Goal: Communication & Community: Answer question/provide support

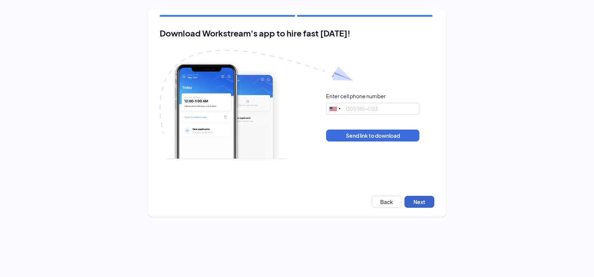
click at [431, 207] on button "Next" at bounding box center [419, 202] width 30 height 12
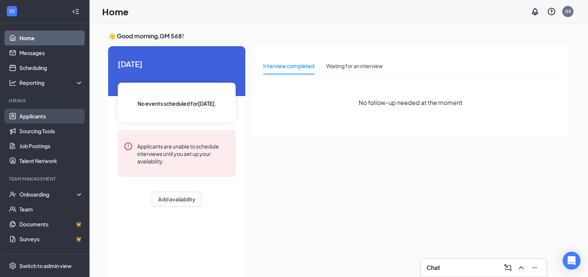
click at [32, 117] on link "Applicants" at bounding box center [51, 116] width 64 height 15
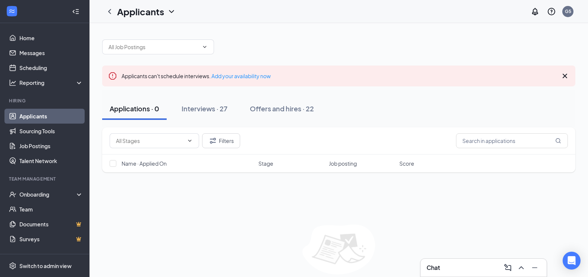
scroll to position [29, 0]
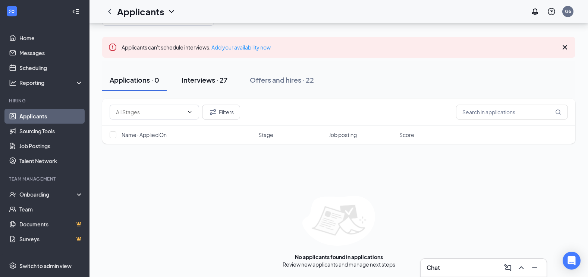
click at [213, 84] on div "Interviews · 27" at bounding box center [205, 79] width 46 height 9
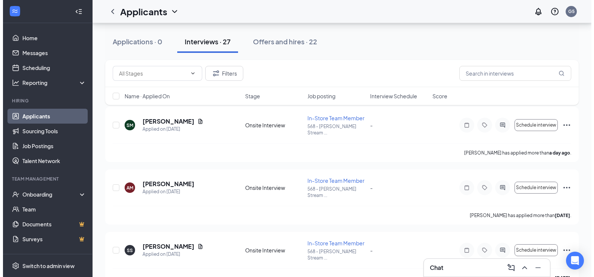
scroll to position [75, 0]
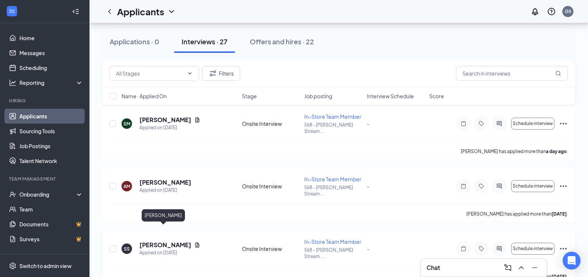
click at [166, 241] on h5 "[PERSON_NAME]" at bounding box center [165, 245] width 52 height 8
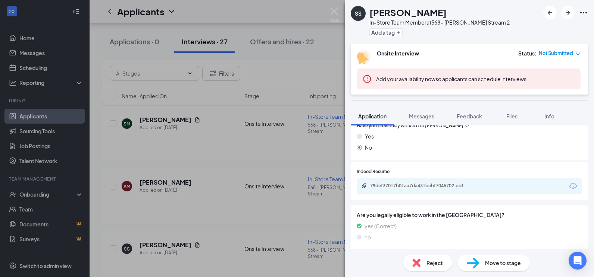
scroll to position [360, 0]
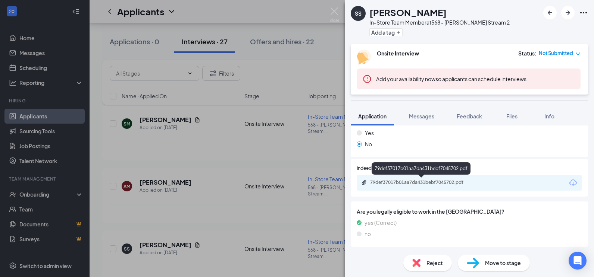
click at [434, 183] on div "79def37017b01aa7da431bebf7045702.pdf" at bounding box center [422, 183] width 104 height 6
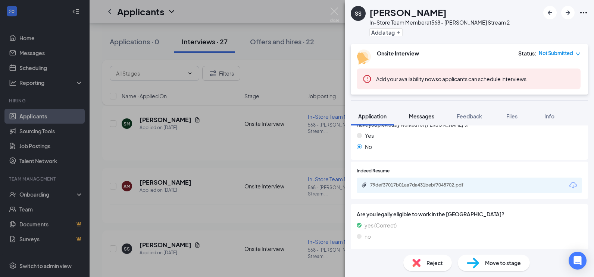
click at [421, 119] on span "Messages" at bounding box center [421, 116] width 25 height 7
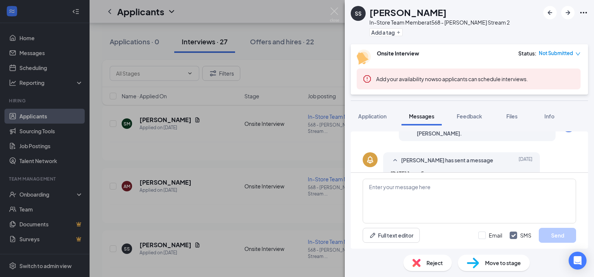
scroll to position [218, 0]
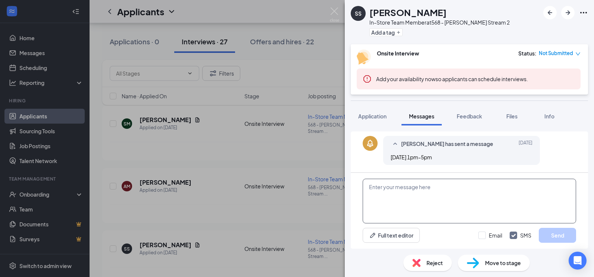
click at [423, 197] on textarea at bounding box center [468, 201] width 213 height 45
type textarea "h"
type textarea "G"
type textarea "h"
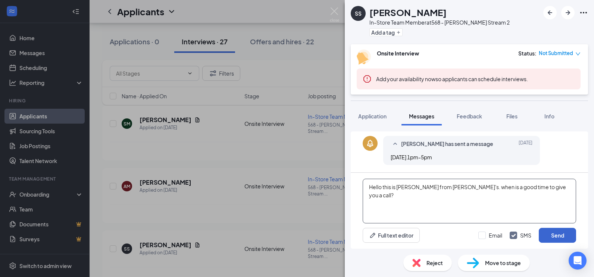
type textarea "Hello this is [PERSON_NAME] from [PERSON_NAME]'s. when is a good time to give y…"
click at [556, 234] on button "Send" at bounding box center [556, 235] width 37 height 15
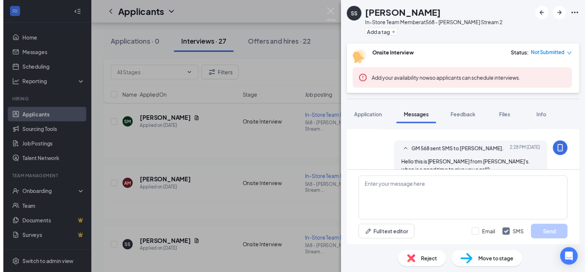
scroll to position [266, 0]
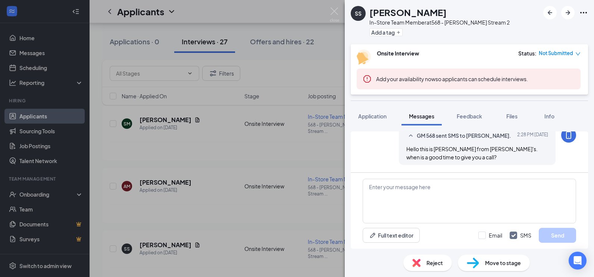
click at [211, 178] on div "SS [PERSON_NAME] In-Store Team Member at 568 - [PERSON_NAME] Stream 2 Add a tag…" at bounding box center [297, 138] width 594 height 277
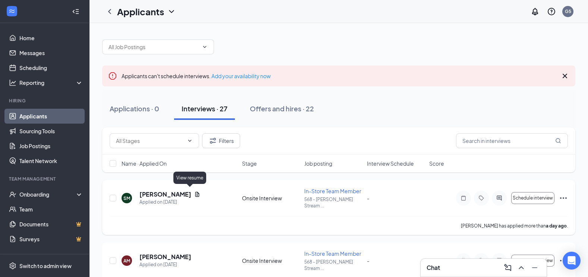
click at [195, 192] on icon "Document" at bounding box center [197, 194] width 4 height 5
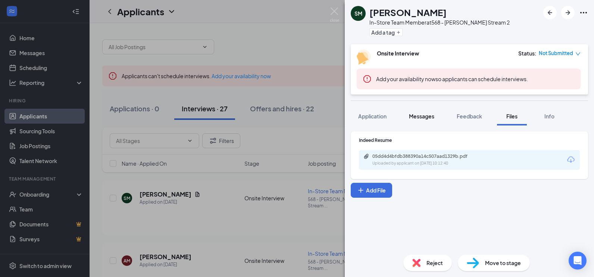
click at [429, 117] on span "Messages" at bounding box center [421, 116] width 25 height 7
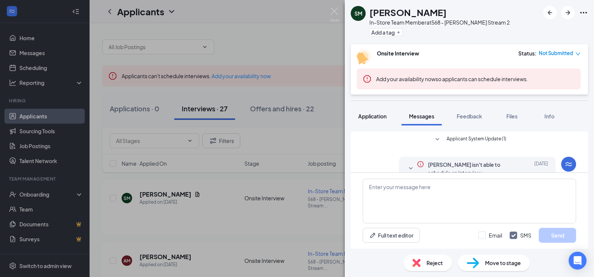
scroll to position [38, 0]
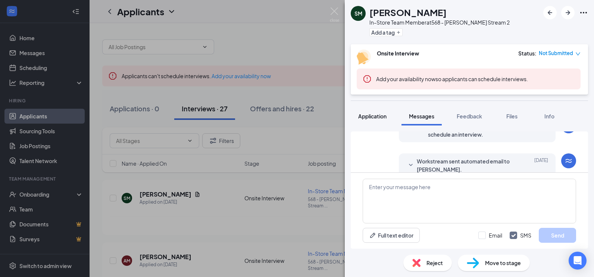
click at [375, 116] on span "Application" at bounding box center [372, 116] width 28 height 7
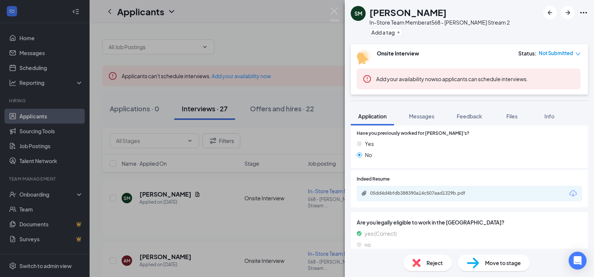
scroll to position [360, 0]
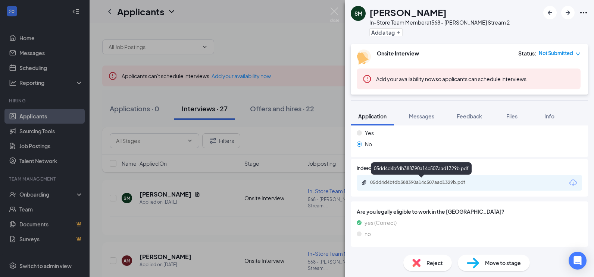
click at [421, 183] on div "05dd4d4bfdb388390a14c507aad1329b.pdf" at bounding box center [422, 183] width 104 height 6
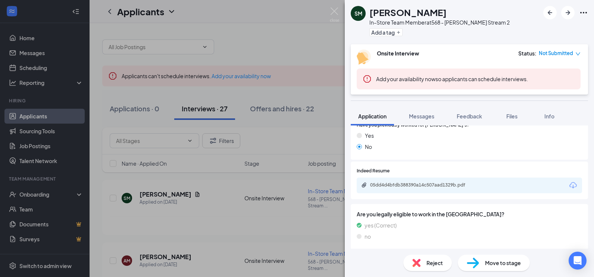
click at [32, 54] on div "SM [PERSON_NAME] In-Store Team Member at 568 - [PERSON_NAME] Stream 2 Add a tag…" at bounding box center [297, 138] width 594 height 277
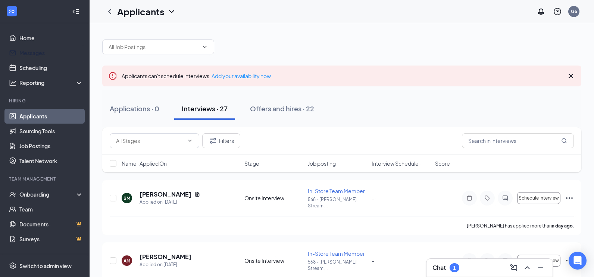
click at [32, 54] on link "Messages" at bounding box center [51, 52] width 64 height 15
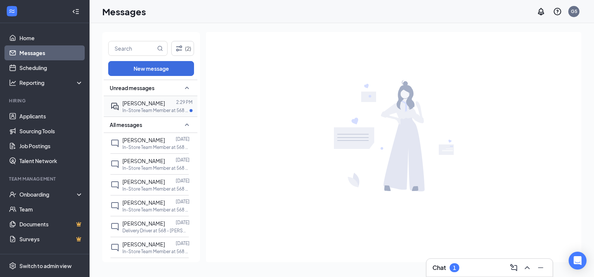
click at [165, 104] on div at bounding box center [170, 103] width 11 height 8
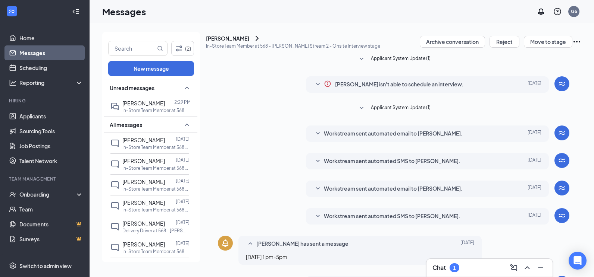
scroll to position [182, 0]
type textarea "sounds good I'll give you a cal l around that time"
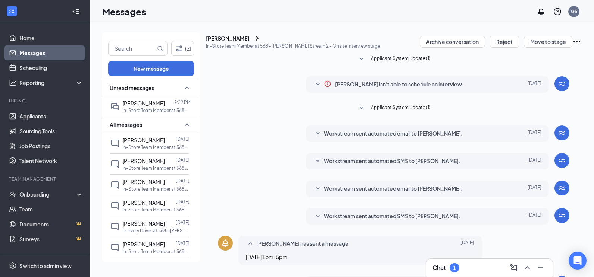
scroll to position [223, 0]
click at [151, 140] on span "[PERSON_NAME]" at bounding box center [143, 140] width 43 height 7
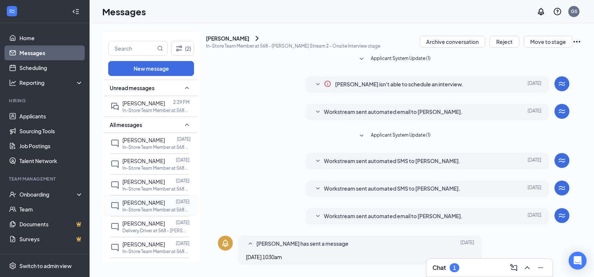
scroll to position [102, 0]
click at [150, 224] on span "[PERSON_NAME]" at bounding box center [143, 223] width 43 height 7
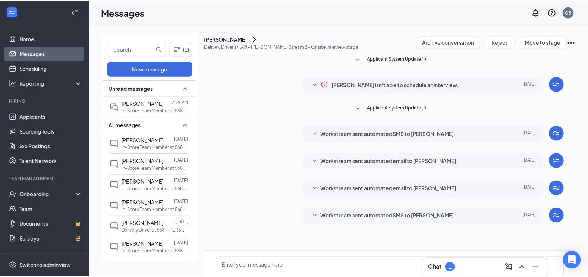
scroll to position [62, 0]
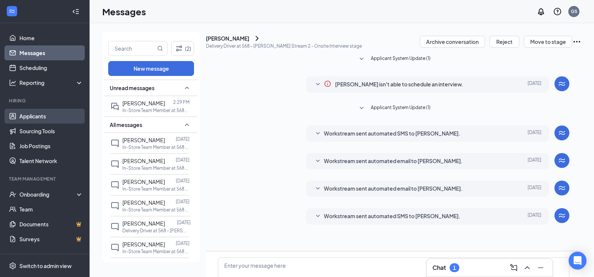
click at [40, 120] on link "Applicants" at bounding box center [51, 116] width 64 height 15
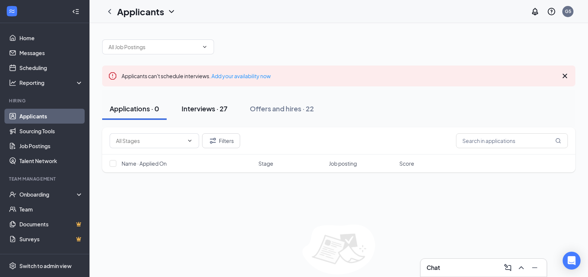
click at [218, 106] on div "Interviews · 27" at bounding box center [205, 108] width 46 height 9
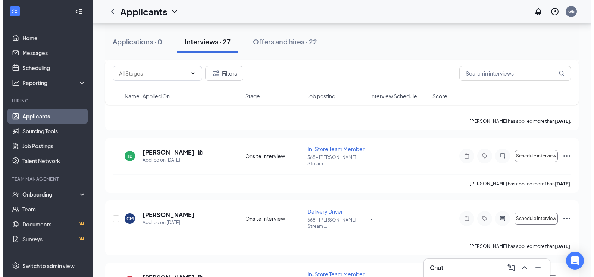
scroll to position [298, 0]
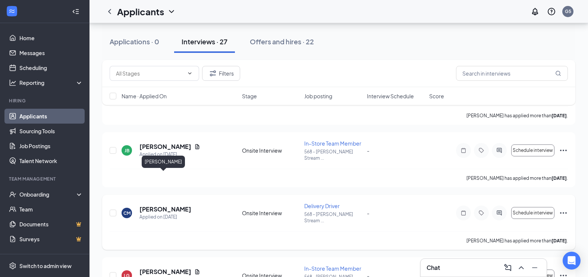
click at [149, 205] on h5 "[PERSON_NAME]" at bounding box center [165, 209] width 52 height 8
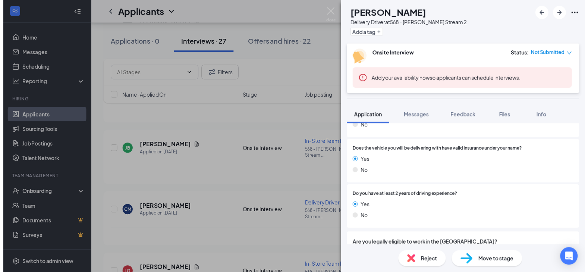
scroll to position [482, 0]
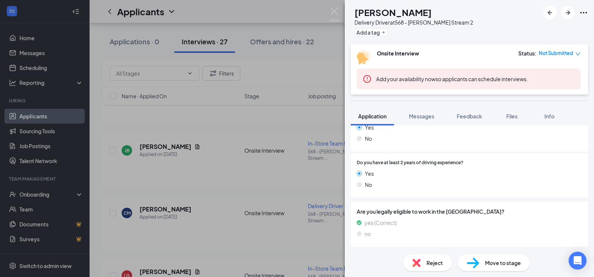
click at [219, 172] on div "CM [PERSON_NAME] Delivery Driver at 568 - [PERSON_NAME] Stream 2 Add a tag Onsi…" at bounding box center [297, 138] width 594 height 277
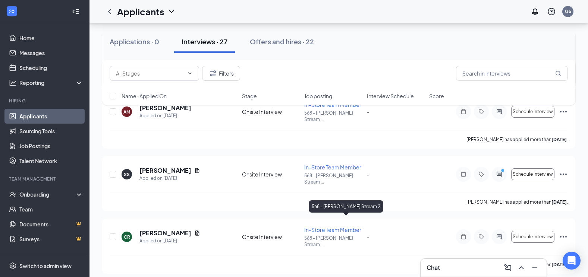
scroll to position [112, 0]
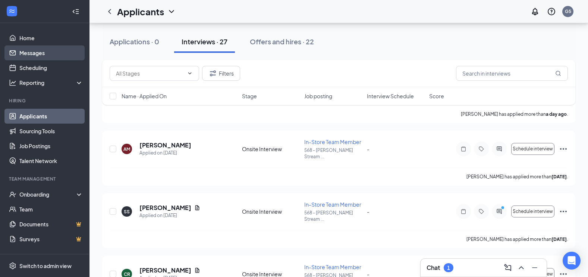
click at [41, 48] on link "Messages" at bounding box center [51, 52] width 64 height 15
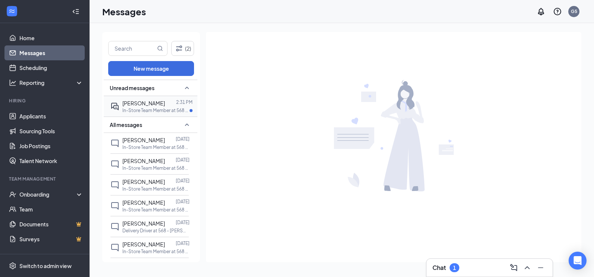
click at [145, 104] on span "[PERSON_NAME]" at bounding box center [143, 103] width 43 height 7
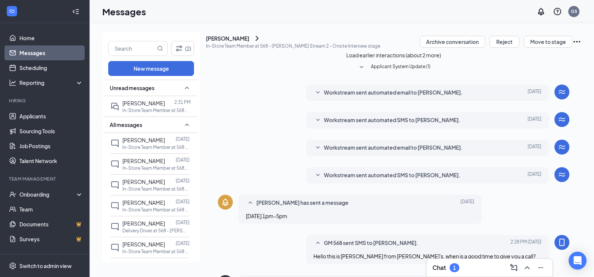
scroll to position [238, 0]
